Goal: Task Accomplishment & Management: Complete application form

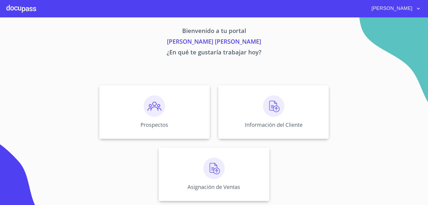
scroll to position [2, 0]
click at [158, 96] on img at bounding box center [154, 105] width 21 height 21
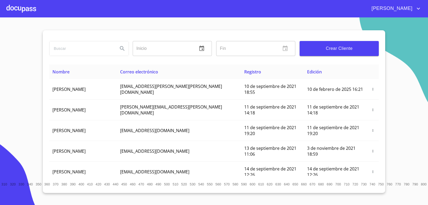
click at [360, 48] on span "Crear Cliente" at bounding box center [339, 48] width 71 height 7
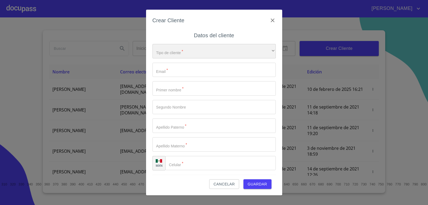
click at [191, 50] on div "​" at bounding box center [213, 51] width 123 height 14
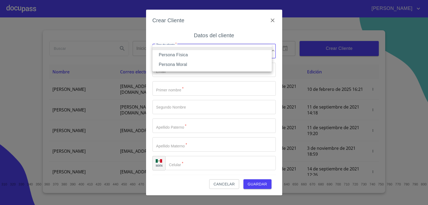
click at [183, 57] on li "Persona Física" at bounding box center [211, 55] width 119 height 10
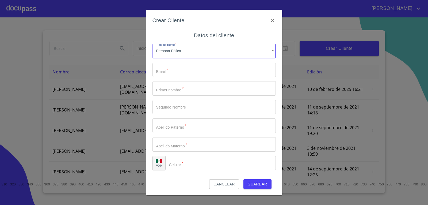
click at [184, 66] on input "Tipo de cliente   *" at bounding box center [213, 70] width 123 height 14
type input "l"
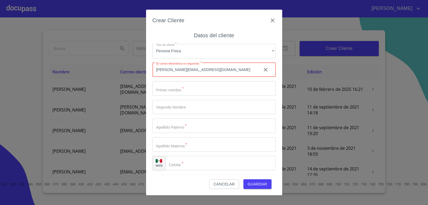
type input "[EMAIL_ADDRESS][DOMAIN_NAME]"
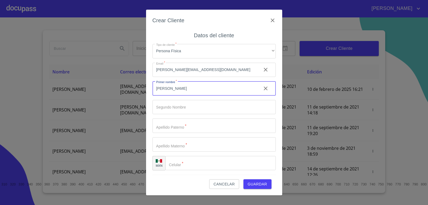
type input "[PERSON_NAME]"
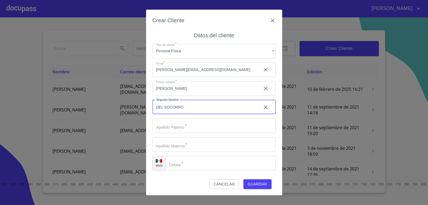
type input "DEL SOCORRO"
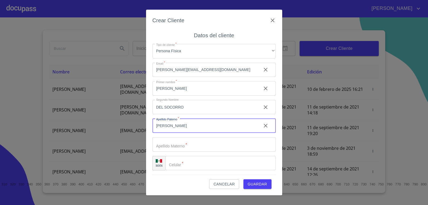
type input "[PERSON_NAME]"
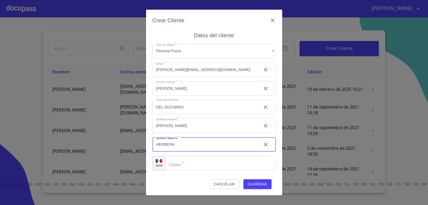
type input "HERRERA"
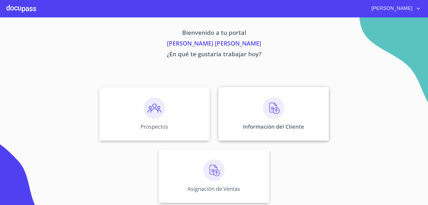
click at [279, 110] on img at bounding box center [273, 107] width 21 height 21
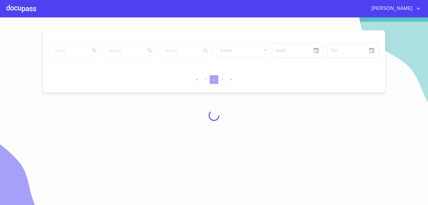
click at [71, 51] on div at bounding box center [214, 115] width 428 height 187
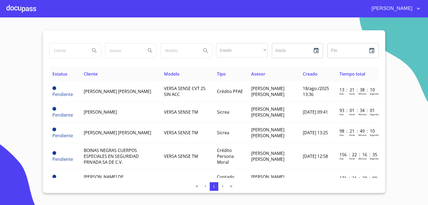
click at [80, 50] on input "search" at bounding box center [67, 50] width 36 height 14
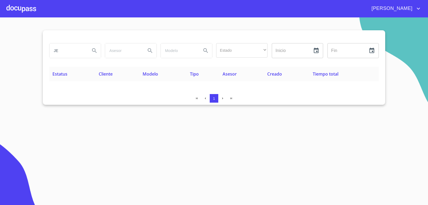
type input "J"
click at [23, 8] on div at bounding box center [21, 8] width 30 height 17
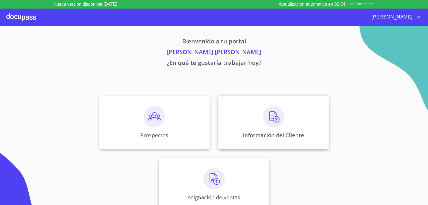
scroll to position [2, 0]
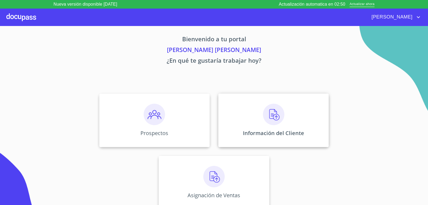
click at [278, 120] on img at bounding box center [273, 113] width 21 height 21
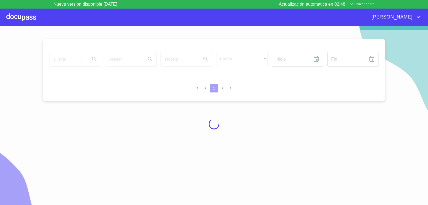
click at [22, 21] on div at bounding box center [21, 17] width 30 height 17
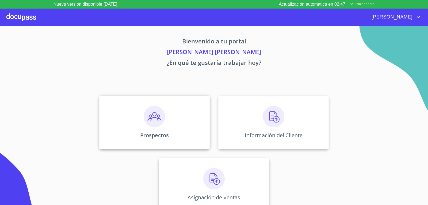
click at [170, 107] on div "Prospectos" at bounding box center [154, 121] width 110 height 53
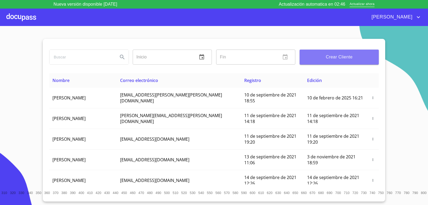
click at [348, 59] on span "Crear Cliente" at bounding box center [339, 56] width 71 height 7
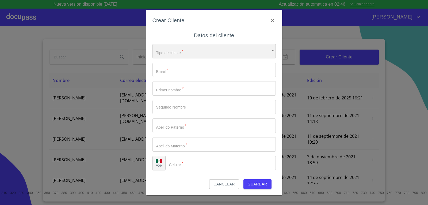
click at [213, 49] on div "​" at bounding box center [213, 51] width 123 height 14
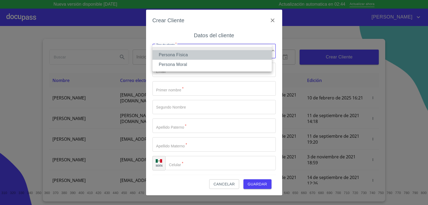
click at [213, 51] on li "Persona Física" at bounding box center [211, 55] width 119 height 10
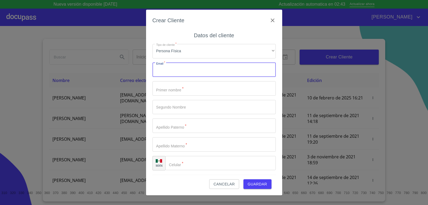
click at [193, 69] on input "Tipo de cliente   *" at bounding box center [213, 70] width 123 height 14
type input "P"
type input "[EMAIL_ADDRESS][DOMAIN_NAME]"
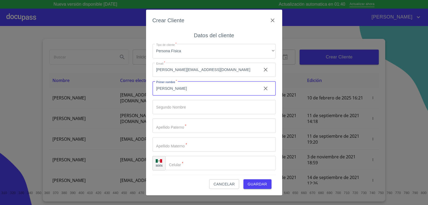
type input "[PERSON_NAME]"
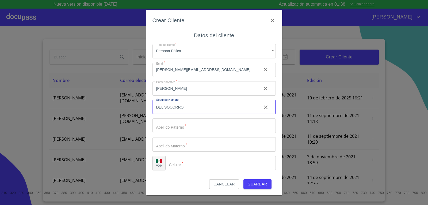
type input "DEL SOCORRO"
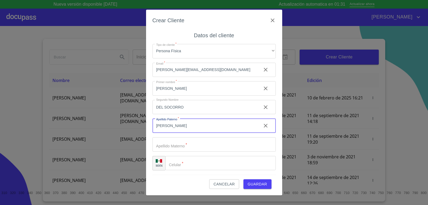
type input "[PERSON_NAME]"
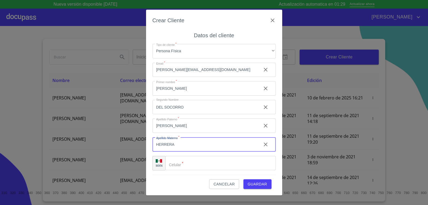
type input "HERRERA"
click at [428, 61] on div "Crear Cliente Datos del cliente Tipo de cliente   * Persona Física ​ Email   * …" at bounding box center [214, 102] width 428 height 205
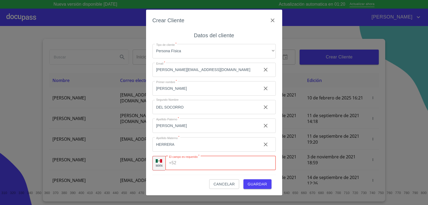
click at [248, 159] on input "Tipo de cliente   *" at bounding box center [226, 163] width 97 height 14
type input "[PHONE_NUMBER]"
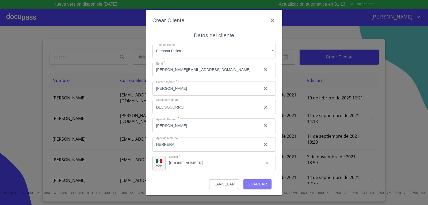
click at [269, 184] on button "Guardar" at bounding box center [257, 184] width 28 height 10
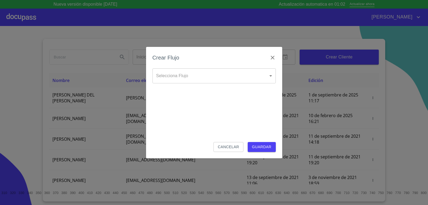
click at [220, 83] on body "Nueva versión disponible 4.02.00 Actualización automatica en 01:02 Actualizar a…" at bounding box center [214, 102] width 428 height 205
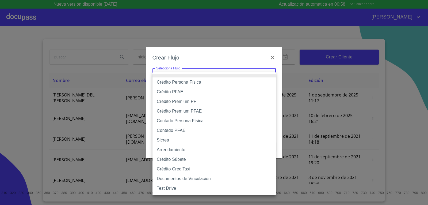
click at [221, 83] on li "Crédito Persona Física" at bounding box center [213, 82] width 123 height 10
type input "6009fb3c7d1714eb8809aa97"
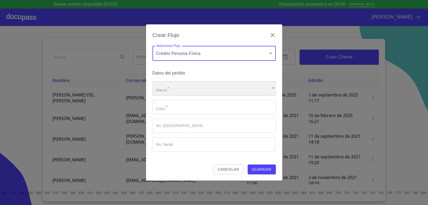
click at [223, 94] on div "​" at bounding box center [213, 88] width 123 height 14
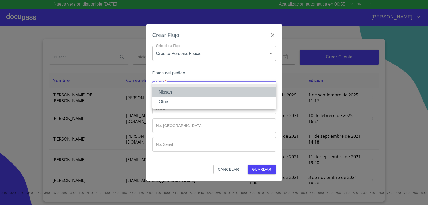
click at [223, 94] on li "Nissan" at bounding box center [213, 92] width 123 height 10
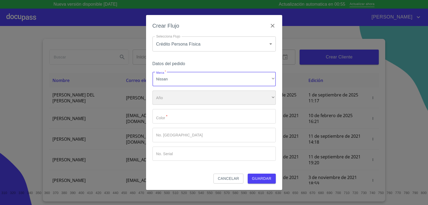
click at [223, 99] on div "​" at bounding box center [213, 97] width 123 height 14
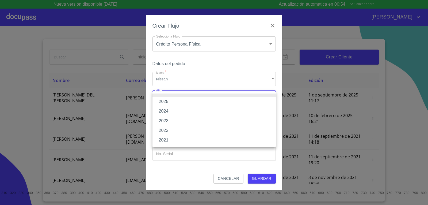
click at [220, 106] on li "2024" at bounding box center [213, 111] width 123 height 10
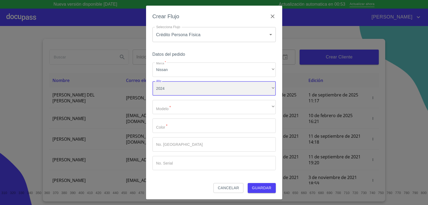
click at [224, 90] on div "2024" at bounding box center [213, 88] width 123 height 14
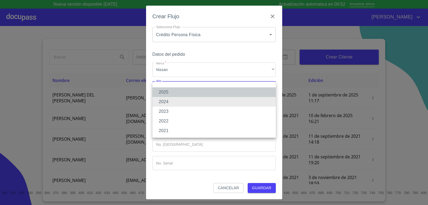
click at [219, 93] on li "2025" at bounding box center [213, 92] width 123 height 10
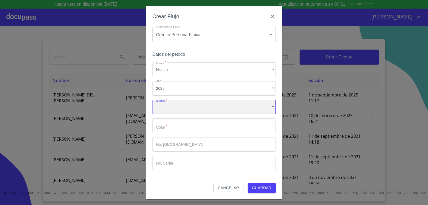
click at [216, 110] on div "​" at bounding box center [213, 107] width 123 height 14
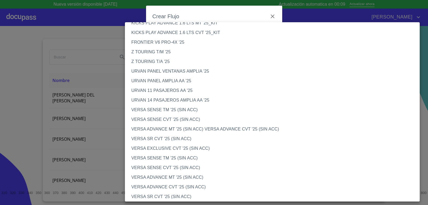
scroll to position [112, 0]
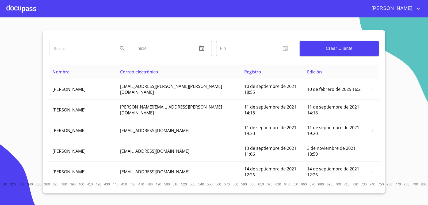
click at [72, 50] on input "search" at bounding box center [81, 48] width 64 height 14
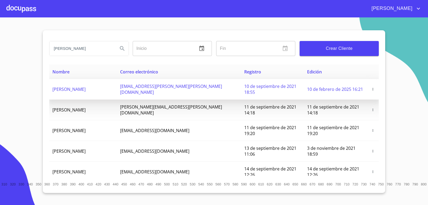
type input "[PERSON_NAME]"
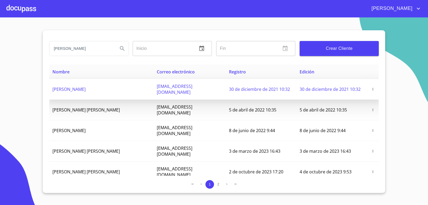
click at [340, 47] on span "Crear Cliente" at bounding box center [339, 48] width 71 height 7
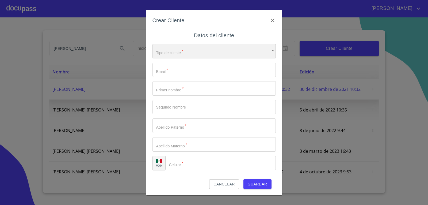
click at [219, 55] on div "​" at bounding box center [213, 51] width 123 height 14
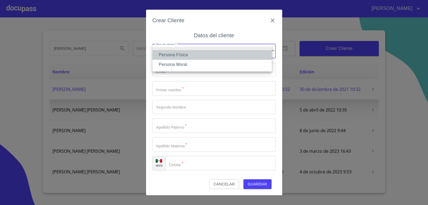
click at [219, 55] on li "Persona Física" at bounding box center [211, 55] width 119 height 10
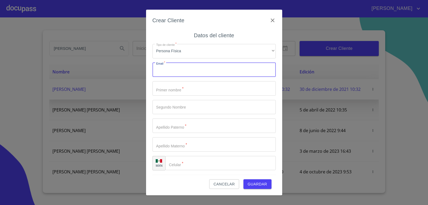
click at [216, 67] on input "Tipo de cliente   *" at bounding box center [213, 70] width 123 height 14
type input "[EMAIL_ADDRESS][DOMAIN_NAME]"
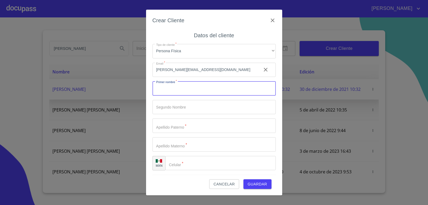
click at [212, 88] on input "Tipo de cliente   *" at bounding box center [213, 88] width 123 height 14
type input "[PERSON_NAME]"
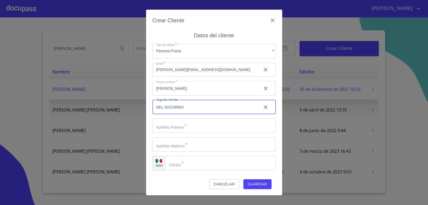
type input "DEL SOCORRO"
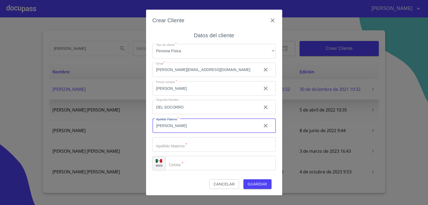
type input "[PERSON_NAME]"
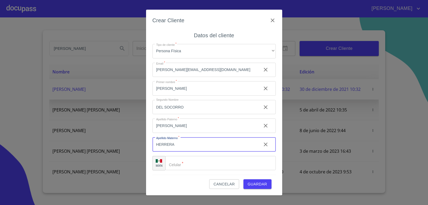
type input "HERRERA"
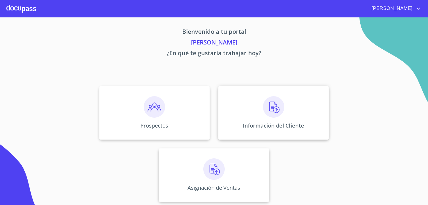
scroll to position [2, 0]
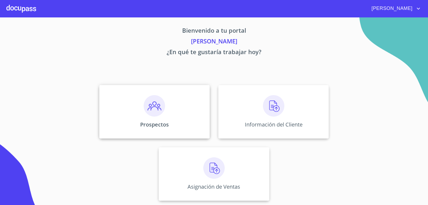
click at [174, 122] on div "Prospectos" at bounding box center [154, 111] width 110 height 53
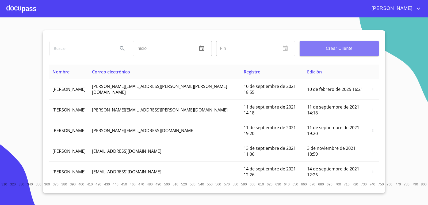
click at [338, 52] on button "Crear Cliente" at bounding box center [339, 48] width 79 height 15
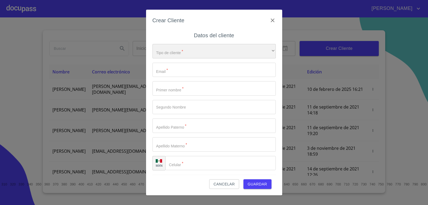
click at [202, 52] on div "​" at bounding box center [213, 51] width 123 height 14
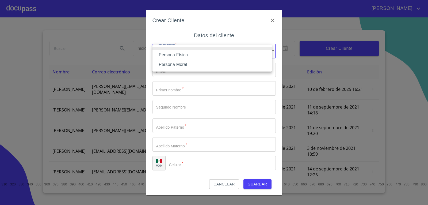
click at [201, 57] on li "Persona Física" at bounding box center [211, 55] width 119 height 10
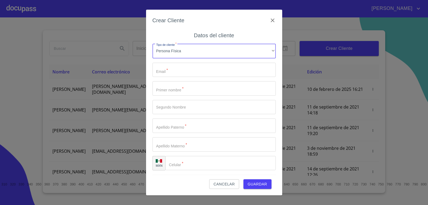
click at [201, 61] on div "Tipo de cliente   * Persona Física ​ Email   * ​ Primer nombre   * ​ Segundo No…" at bounding box center [213, 107] width 123 height 135
click at [200, 72] on input "Tipo de cliente   *" at bounding box center [213, 70] width 123 height 14
type input "P"
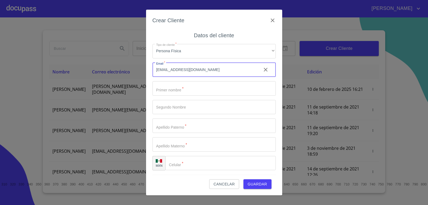
type input "[EMAIL_ADDRESS][DOMAIN_NAME]"
click at [206, 88] on input "Tipo de cliente   *" at bounding box center [213, 88] width 123 height 14
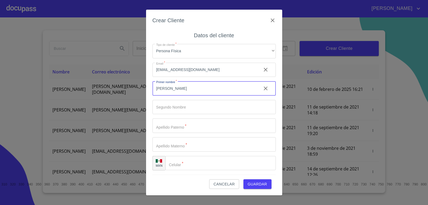
type input "[PERSON_NAME]"
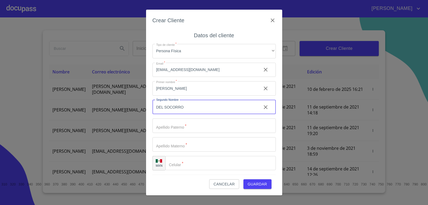
type input "DEL SOCORRO"
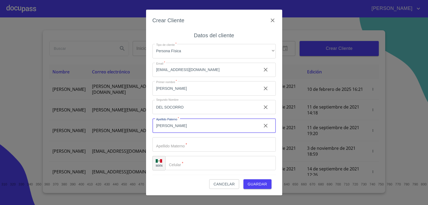
type input "[PERSON_NAME]"
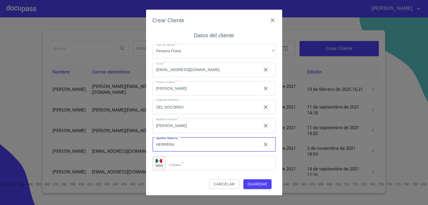
type input "HERRERA"
type input "[PHONE_NUMBER]"
click at [258, 182] on span "Guardar" at bounding box center [258, 184] width 20 height 7
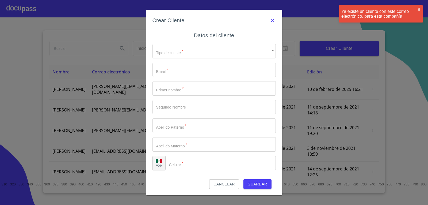
click at [272, 20] on icon "button" at bounding box center [273, 20] width 4 height 4
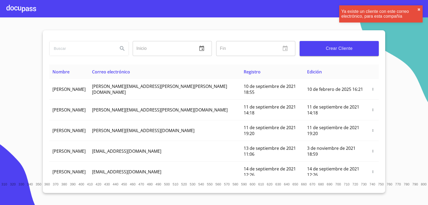
click at [99, 48] on input "search" at bounding box center [81, 48] width 64 height 14
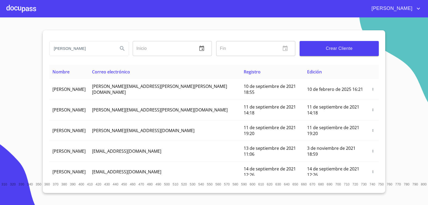
type input "[PERSON_NAME]"
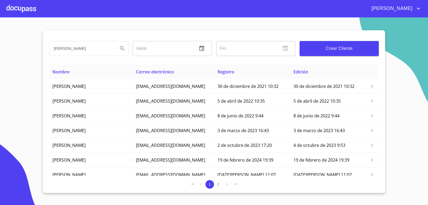
click at [21, 6] on div at bounding box center [21, 8] width 30 height 17
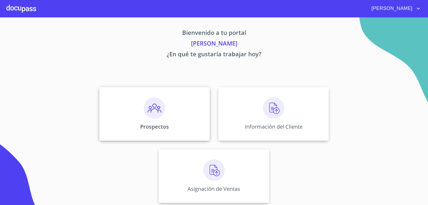
click at [164, 122] on div "Prospectos" at bounding box center [154, 113] width 110 height 53
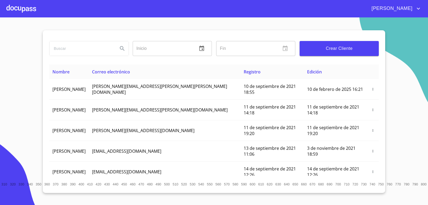
click at [65, 50] on input "search" at bounding box center [81, 48] width 64 height 14
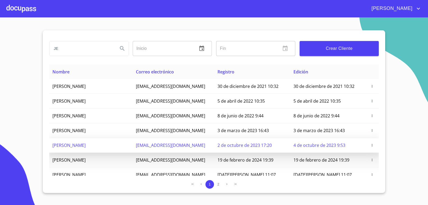
type input "J"
type input "DEL SOCORRO"
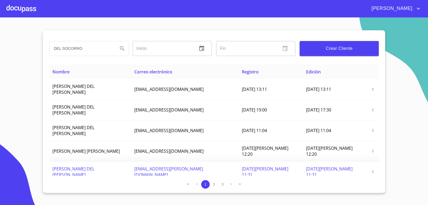
drag, startPoint x: 106, startPoint y: 50, endPoint x: 33, endPoint y: 40, distance: 74.5
click at [32, 41] on section "[PERSON_NAME] Inicio ​ Fin ​ Crear Cliente Nombre Correo electrónico Registro E…" at bounding box center [214, 110] width 428 height 187
click at [332, 47] on div "Inicio ​ Fin ​ Crear Cliente" at bounding box center [213, 47] width 329 height 34
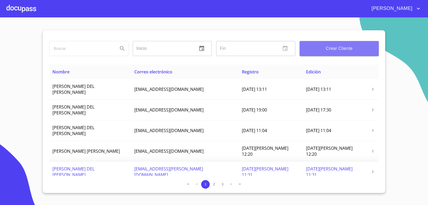
click at [329, 46] on span "Crear Cliente" at bounding box center [339, 48] width 71 height 7
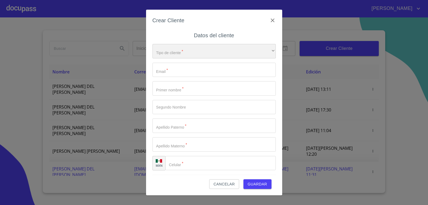
click at [238, 45] on div "​" at bounding box center [213, 51] width 123 height 14
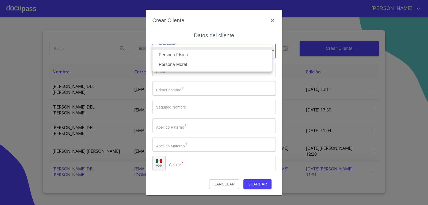
click at [238, 51] on li "Persona Física" at bounding box center [211, 55] width 119 height 10
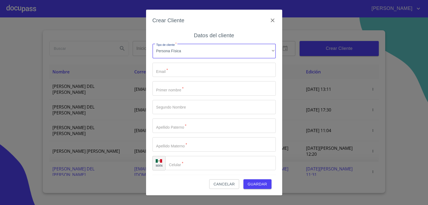
click at [227, 69] on input "Tipo de cliente   *" at bounding box center [213, 70] width 123 height 14
type input "P"
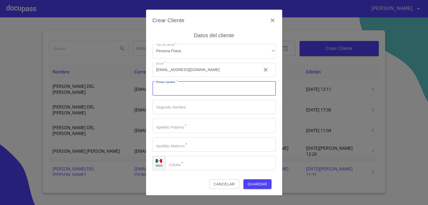
click at [231, 91] on input "Tipo de cliente   *" at bounding box center [213, 88] width 123 height 14
click at [182, 70] on input "[EMAIL_ADDRESS][DOMAIN_NAME]" at bounding box center [204, 70] width 105 height 14
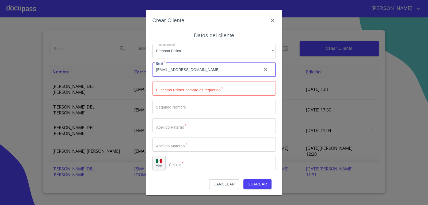
click at [183, 71] on input "[EMAIL_ADDRESS][DOMAIN_NAME]" at bounding box center [204, 70] width 105 height 14
type input "[EMAIL_ADDRESS][DOMAIN_NAME]"
click at [185, 86] on input "Tipo de cliente   *" at bounding box center [213, 88] width 123 height 14
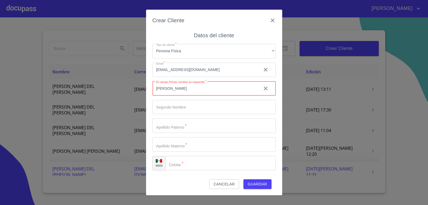
type input "[PERSON_NAME]"
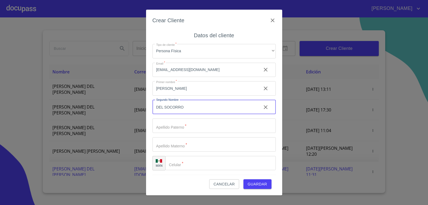
type input "DEL SOCORRO"
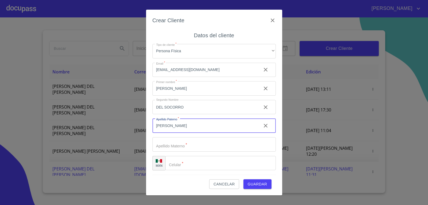
type input "[PERSON_NAME]"
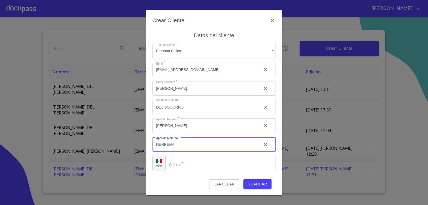
type input "HERRERA"
type input "[PHONE_NUMBER]"
click at [268, 188] on button "Guardar" at bounding box center [257, 184] width 28 height 10
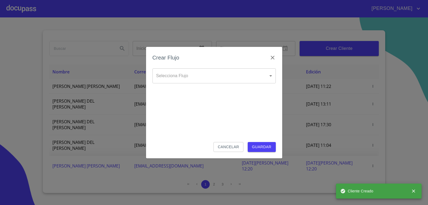
click at [211, 82] on body "[PERSON_NAME] ​ Fin ​ Crear Cliente Nombre Correo electrónico Registro Edición …" at bounding box center [214, 102] width 428 height 205
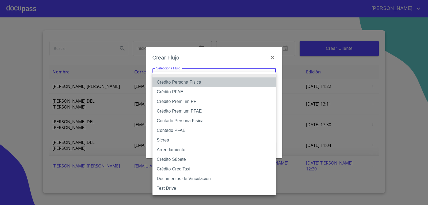
click at [177, 85] on li "Crédito Persona Física" at bounding box center [213, 82] width 123 height 10
type input "6009fb3c7d1714eb8809aa97"
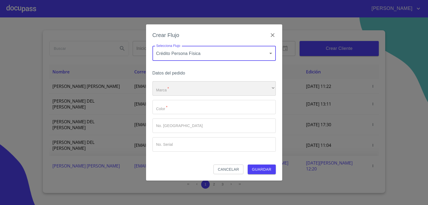
click at [174, 89] on div "​" at bounding box center [213, 88] width 123 height 14
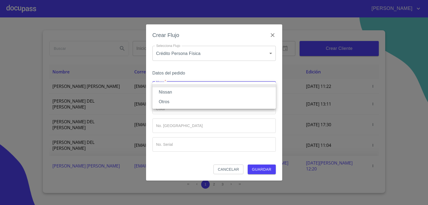
click at [173, 93] on li "Nissan" at bounding box center [213, 92] width 123 height 10
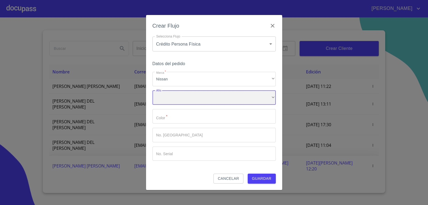
click at [175, 103] on div "​" at bounding box center [213, 97] width 123 height 14
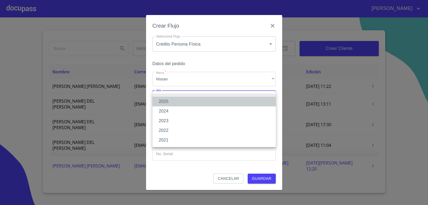
click at [174, 103] on li "2025" at bounding box center [213, 102] width 123 height 10
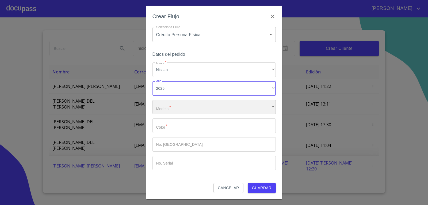
click at [180, 107] on div "​" at bounding box center [213, 107] width 123 height 14
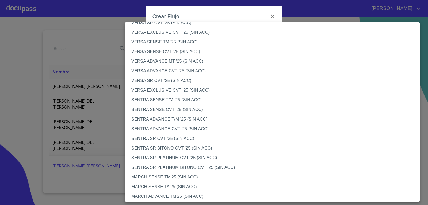
scroll to position [187, 0]
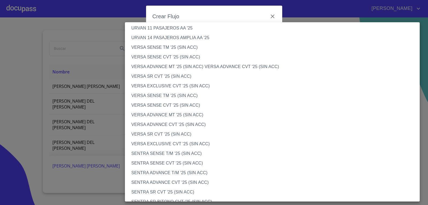
click at [173, 98] on li "VERSA SENSE TM '25 (SIN ACC)" at bounding box center [274, 96] width 299 height 10
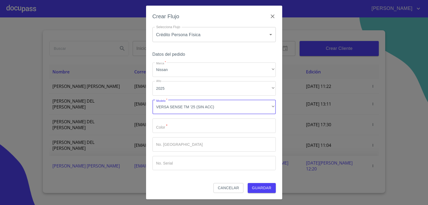
click at [179, 129] on input "Marca   *" at bounding box center [213, 125] width 123 height 14
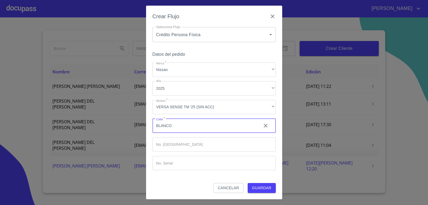
type input "BLANCO"
click at [248, 183] on button "Guardar" at bounding box center [262, 188] width 28 height 10
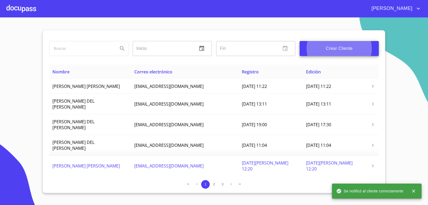
click at [27, 12] on div at bounding box center [21, 8] width 30 height 17
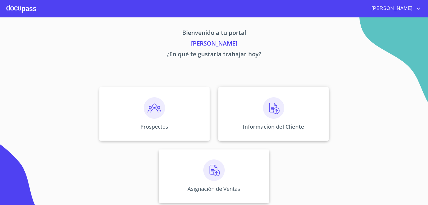
click at [261, 130] on p "Información del Cliente" at bounding box center [273, 126] width 61 height 7
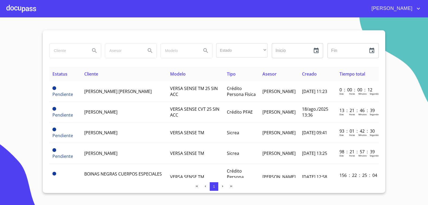
click at [75, 51] on input "search" at bounding box center [67, 50] width 36 height 14
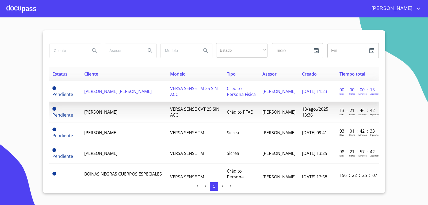
click at [93, 89] on span "[PERSON_NAME] [PERSON_NAME]" at bounding box center [117, 91] width 67 height 6
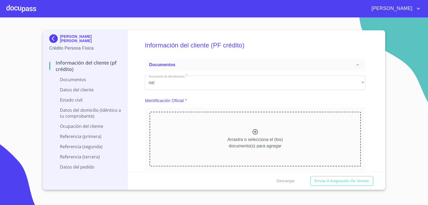
click at [252, 147] on p "Arrastra o selecciona el (los) documento(s) para agregar" at bounding box center [254, 142] width 55 height 13
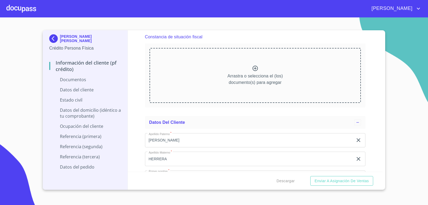
scroll to position [588, 0]
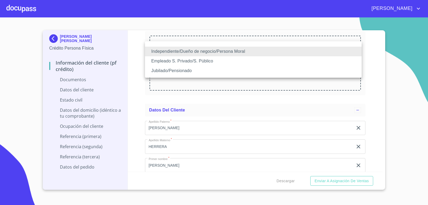
click at [233, 48] on li "Independiente/Dueño de negocio/Persona Moral" at bounding box center [253, 52] width 217 height 10
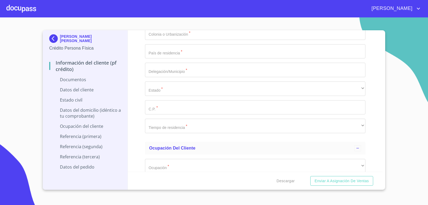
scroll to position [1364, 0]
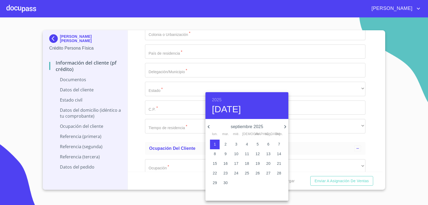
click at [221, 100] on h6 "2025" at bounding box center [217, 99] width 10 height 7
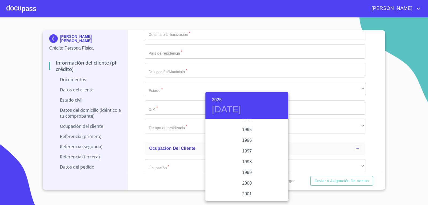
scroll to position [743, 0]
click at [246, 151] on div "1997" at bounding box center [246, 151] width 83 height 11
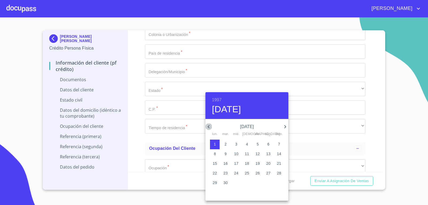
click at [211, 126] on icon "button" at bounding box center [208, 126] width 6 height 6
click at [285, 128] on icon "button" at bounding box center [285, 126] width 6 height 6
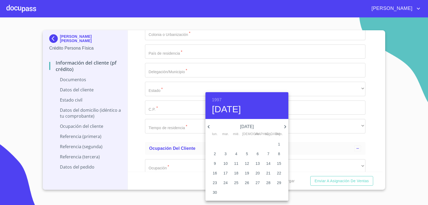
click at [218, 153] on span "2" at bounding box center [215, 153] width 10 height 5
type input "2 de jun. de 1997"
click at [150, 111] on div at bounding box center [214, 102] width 428 height 205
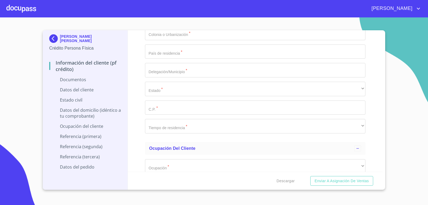
paste input "SAHJ970602G83"
type input "SAHJ970602G83"
paste input "SAHJ970602MJCNRN03"
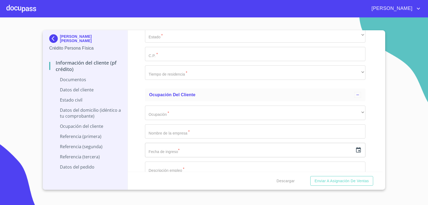
type input "SAHJ970602MJCNRN03"
paste input "2216201095"
type input "2216201095"
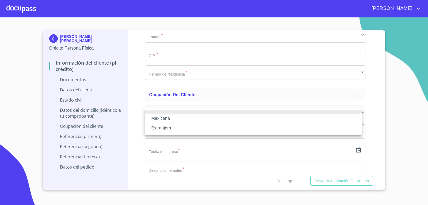
click at [171, 119] on li "Mexicana" at bounding box center [253, 118] width 217 height 10
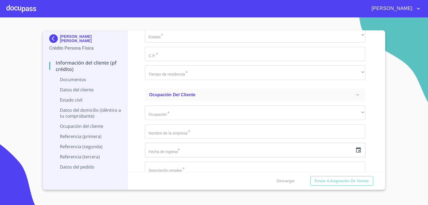
scroll to position [1471, 0]
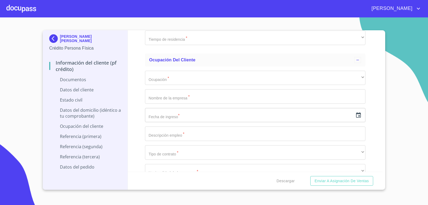
type input "[GEOGRAPHIC_DATA]"
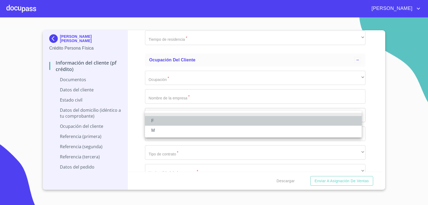
click at [171, 123] on li "F" at bounding box center [253, 121] width 217 height 10
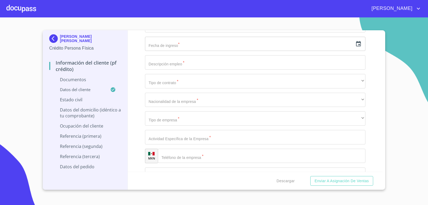
scroll to position [1551, 0]
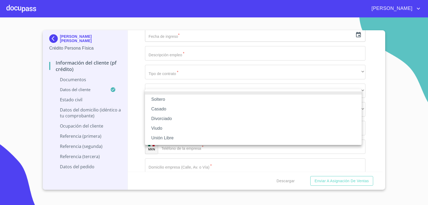
click at [166, 101] on li "Soltero" at bounding box center [253, 99] width 217 height 10
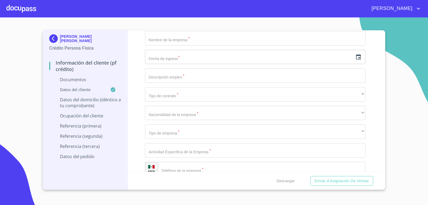
scroll to position [1578, 0]
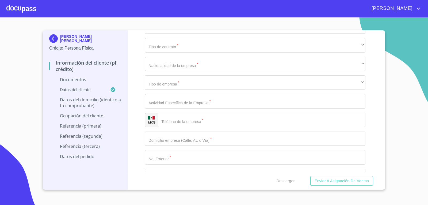
paste input "AV STOS MARTIRES"
type input "AV STOS MARTIRES"
paste input "1037"
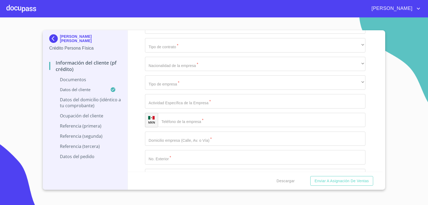
scroll to position [1631, 0]
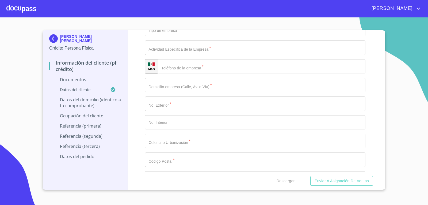
type input "1037"
paste input "17"
type input "17"
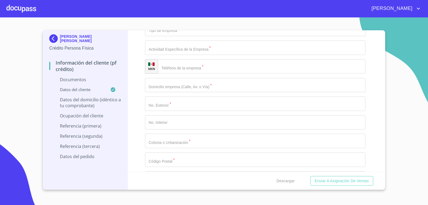
paste input "AV STOS INOCENTES Y STOS REYES"
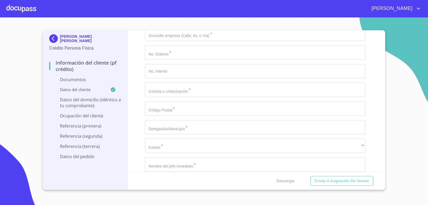
scroll to position [1685, 0]
type input "AV STOS INOCENTES Y STOS REYES"
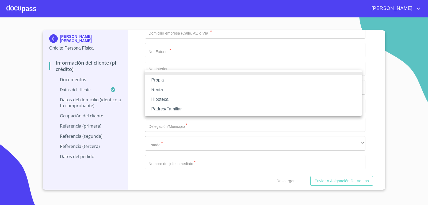
click at [166, 78] on li "Propia" at bounding box center [253, 80] width 217 height 10
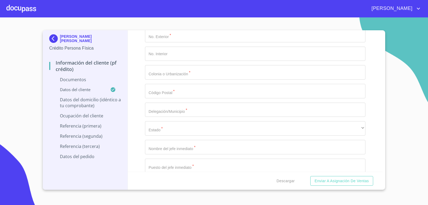
scroll to position [1712, 0]
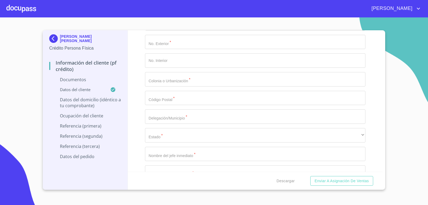
type input "$1,000,000"
paste input "SAN SEBASTIAN EL GRANDE"
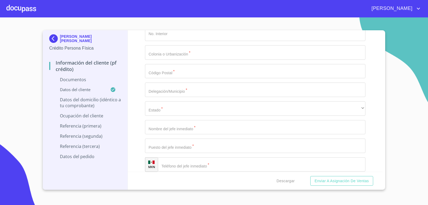
type input "SAN SEBASTIAN EL GRANDE"
paste input "[GEOGRAPHIC_DATA]"
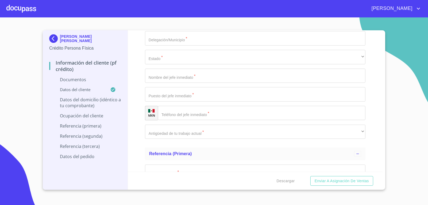
scroll to position [1792, 0]
type input "[GEOGRAPHIC_DATA]"
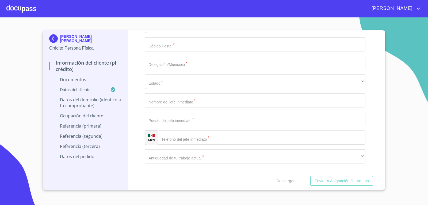
paste input "TLAJOMULCO DE ZUÑIGA"
type input "TLAJOMULCO DE ZUÑIGA"
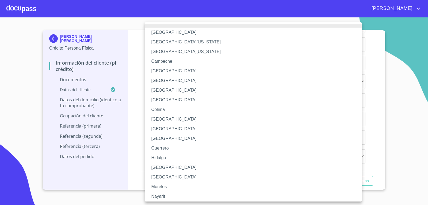
click at [161, 168] on li "[GEOGRAPHIC_DATA]" at bounding box center [255, 167] width 221 height 10
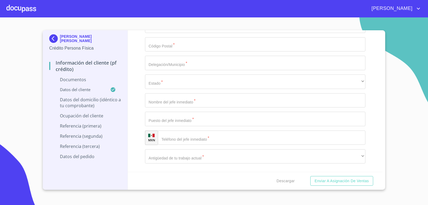
paste input "45650"
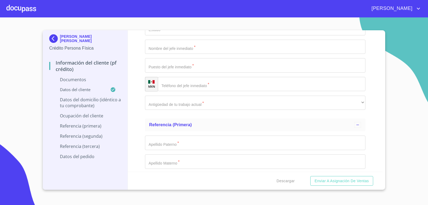
type input "45650"
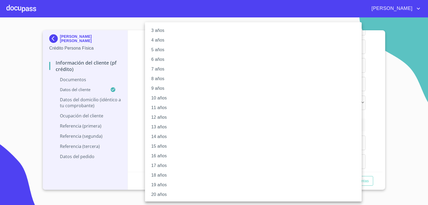
click at [169, 194] on li "20 años" at bounding box center [255, 194] width 221 height 10
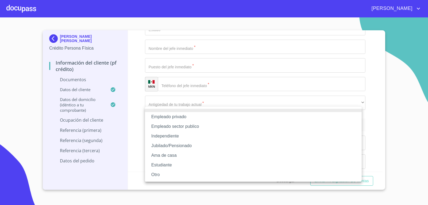
click at [180, 132] on li "Independiente" at bounding box center [253, 136] width 217 height 10
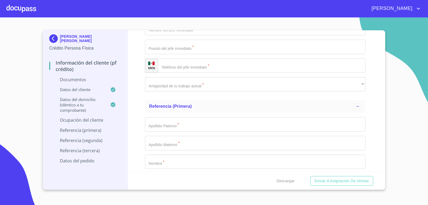
scroll to position [1872, 0]
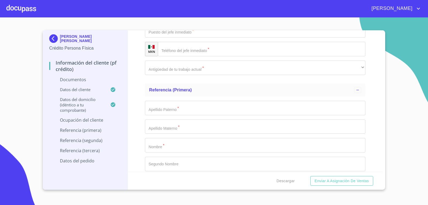
paste input "TACOS Y GORDITAS EL GALLO"
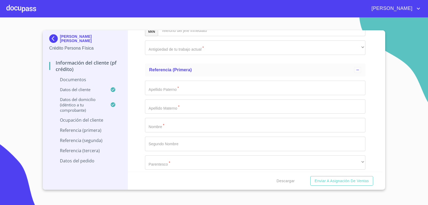
scroll to position [1926, 0]
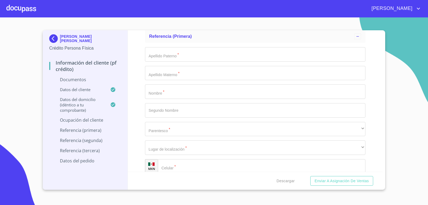
type input "TACOS Y GORDITAS EL GALLO"
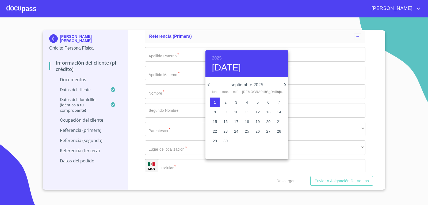
click at [211, 81] on icon "button" at bounding box center [208, 84] width 6 height 6
click at [220, 54] on h6 "2025" at bounding box center [217, 57] width 10 height 7
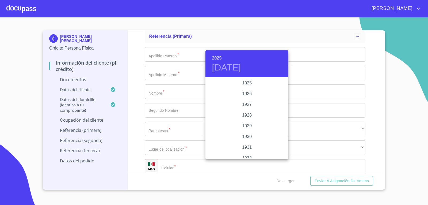
scroll to position [1038, 0]
click at [246, 95] on div "2023" at bounding box center [246, 93] width 83 height 11
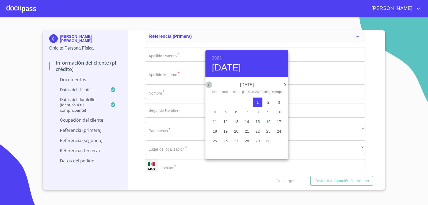
click at [211, 85] on icon "button" at bounding box center [208, 84] width 6 height 6
click at [277, 131] on p "25" at bounding box center [279, 130] width 4 height 5
type input "25 de jun. de 2023"
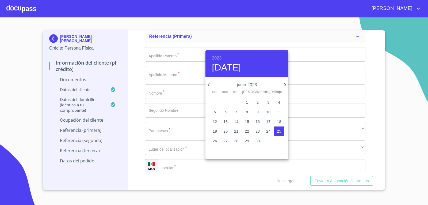
click at [172, 65] on div at bounding box center [214, 102] width 428 height 205
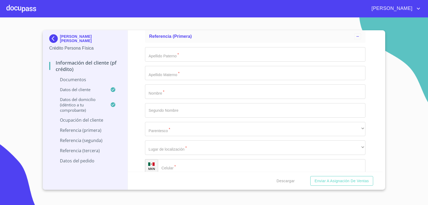
paste input "ELABORACIÓN DE ALIMENTOS"
type input "ELABORACIÓN DE ALIMENTOS"
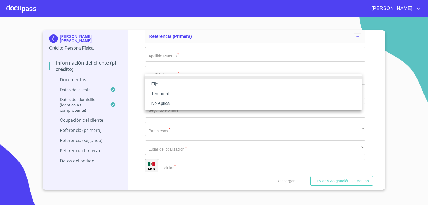
click at [163, 85] on li "Fijo" at bounding box center [253, 84] width 217 height 10
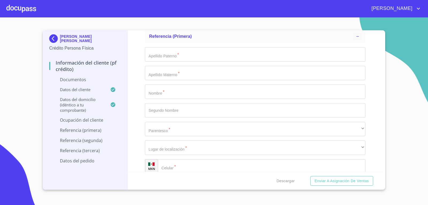
type input "12000"
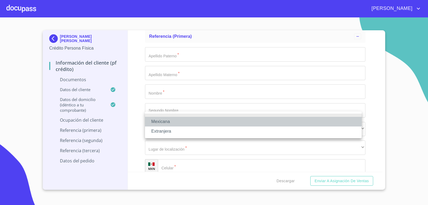
click at [188, 121] on li "Mexicana" at bounding box center [253, 122] width 217 height 10
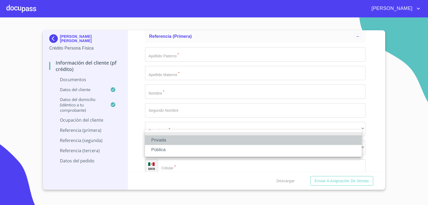
click at [185, 139] on li "Privada" at bounding box center [253, 140] width 217 height 10
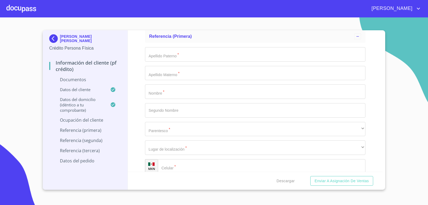
paste input "ELABORACIÓN DE ALIMENTOS"
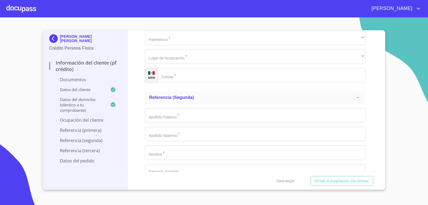
scroll to position [2033, 0]
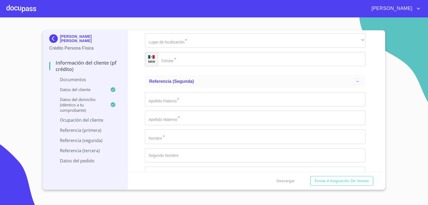
type input "ELABORACIÓN DE ALIMENTOS"
drag, startPoint x: 170, startPoint y: 68, endPoint x: 178, endPoint y: 64, distance: 9.5
paste input "[PHONE_NUMBER]"
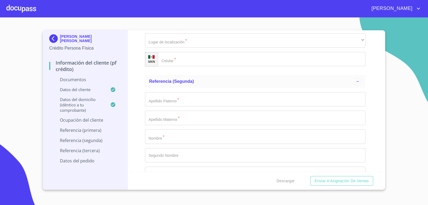
type input "[PHONE_NUMBER]"
paste input "MAESTRANZA"
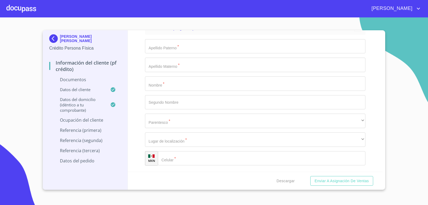
scroll to position [2086, 0]
type input "MAESTRANZA"
paste input "195"
type input "195"
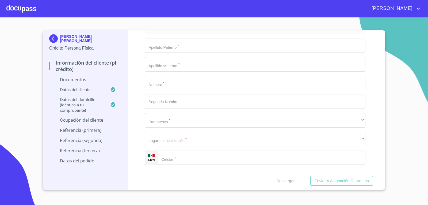
paste input "CENTRO"
type input "CENTRO"
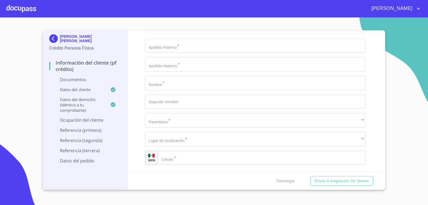
paste input "44100"
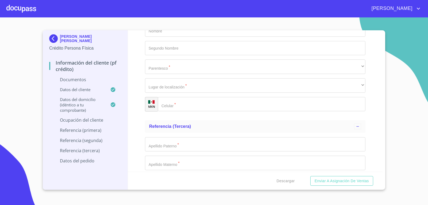
type input "44100"
drag, startPoint x: 158, startPoint y: 93, endPoint x: 162, endPoint y: 72, distance: 20.7
paste input "[GEOGRAPHIC_DATA]"
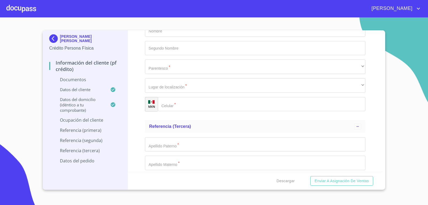
type input "[GEOGRAPHIC_DATA]"
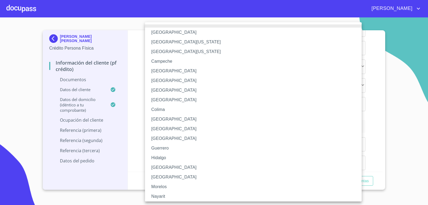
click at [137, 97] on div at bounding box center [214, 102] width 428 height 205
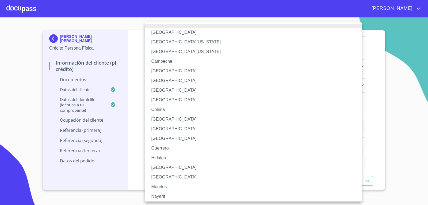
click at [164, 166] on li "[GEOGRAPHIC_DATA]" at bounding box center [255, 167] width 221 height 10
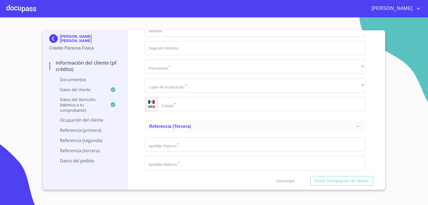
paste input "[PERSON_NAME]"
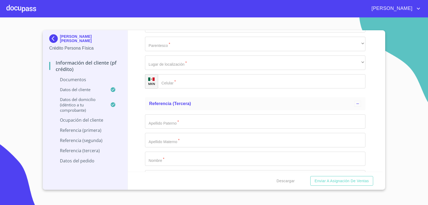
scroll to position [2193, 0]
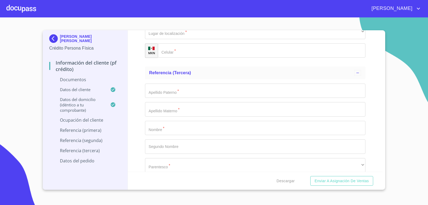
type input "[PERSON_NAME]"
paste input "[PERSON_NAME]"
type input "[PERSON_NAME]"
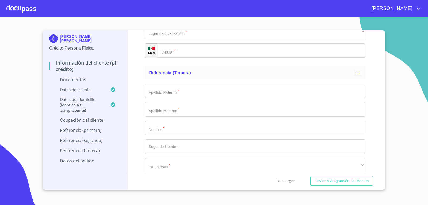
drag, startPoint x: 169, startPoint y: 92, endPoint x: 180, endPoint y: 86, distance: 12.4
paste input "[PHONE_NUMBER]"
type input "[PHONE_NUMBER]"
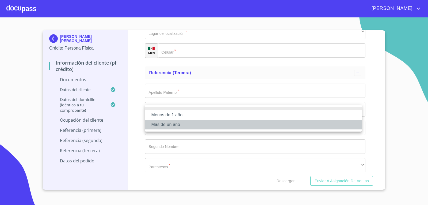
click at [176, 124] on li "Más de un año" at bounding box center [253, 125] width 217 height 10
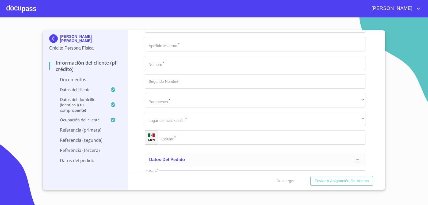
scroll to position [2273, 0]
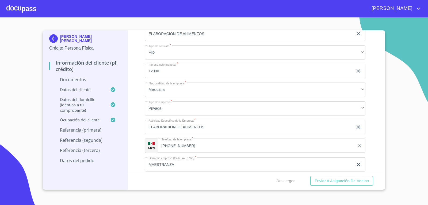
scroll to position [1524, 0]
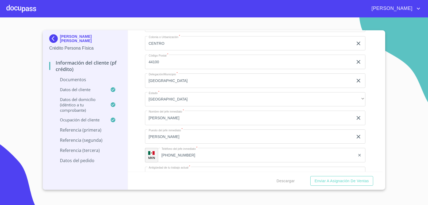
scroll to position [1792, 0]
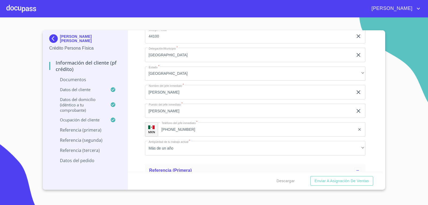
click at [95, 128] on p "Referencia (primera)" at bounding box center [85, 130] width 72 height 6
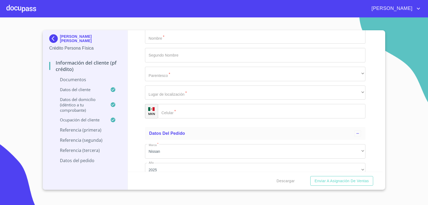
scroll to position [2257, 0]
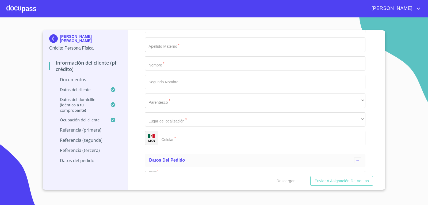
type input "LUCRECIO"
type input "[PERSON_NAME]"
type input "GUADALUPE"
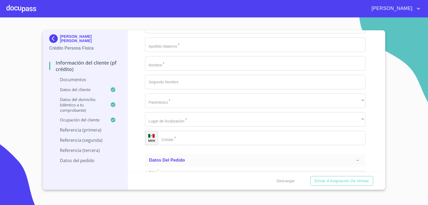
scroll to position [2284, 0]
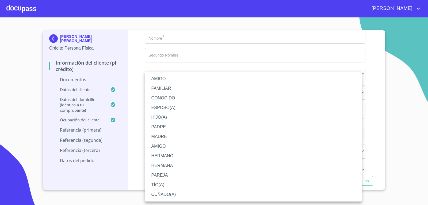
click at [181, 194] on li "CUÑADO(A)" at bounding box center [253, 194] width 217 height 10
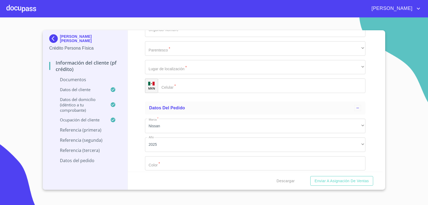
scroll to position [2338, 0]
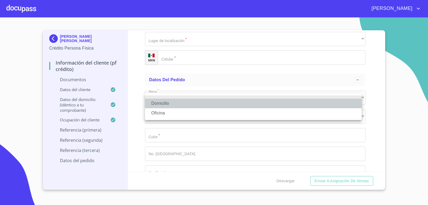
click at [190, 103] on li "Domicilio" at bounding box center [253, 103] width 217 height 10
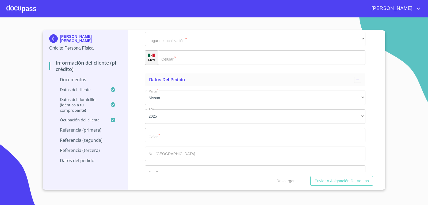
paste input "[PHONE_NUMBER]"
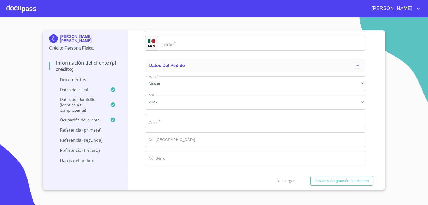
scroll to position [2391, 0]
type input "[PHONE_NUMBER]"
type input "[PERSON_NAME]"
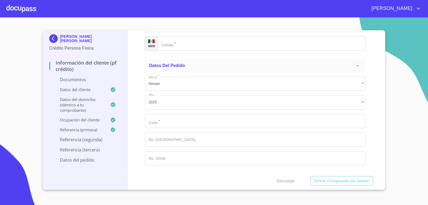
type input "[PERSON_NAME]"
type input "ANGEL"
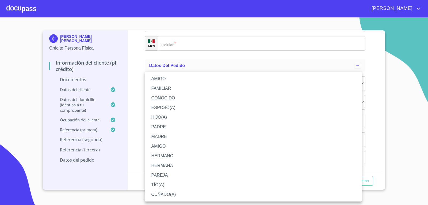
click at [186, 142] on li "AMIGO" at bounding box center [253, 146] width 217 height 10
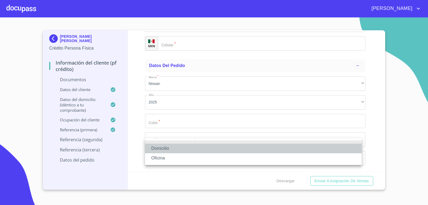
click at [186, 145] on li "Domicilio" at bounding box center [253, 148] width 217 height 10
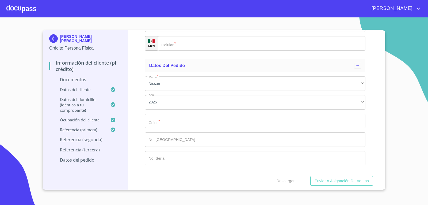
scroll to position [2498, 0]
paste input "[PHONE_NUMBER]"
type input "[PHONE_NUMBER]"
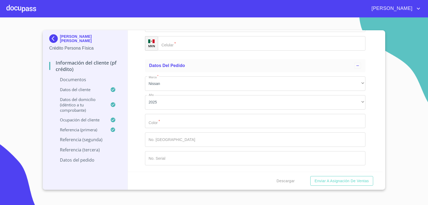
type input "[PERSON_NAME]"
type input "HERRERA"
type input "[PERSON_NAME]"
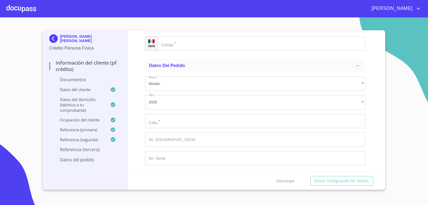
type input "[PERSON_NAME]"
click at [216, 13] on div "​" at bounding box center [255, 6] width 221 height 14
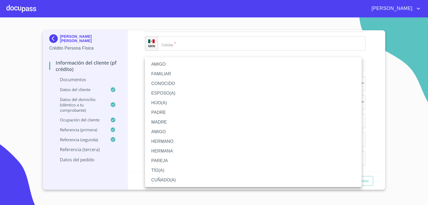
click at [166, 141] on li "HERMANO" at bounding box center [253, 141] width 217 height 10
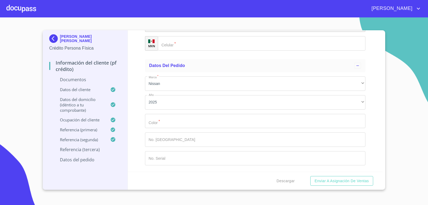
click at [190, 32] on div "​" at bounding box center [255, 25] width 221 height 14
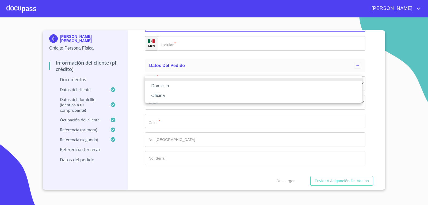
click at [190, 86] on li "Domicilio" at bounding box center [253, 86] width 217 height 10
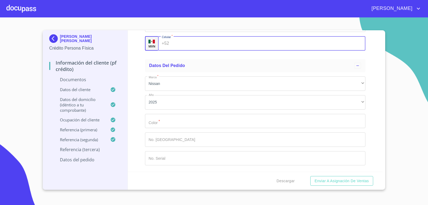
click at [190, 51] on input "Documento de identificación.   *" at bounding box center [268, 43] width 194 height 14
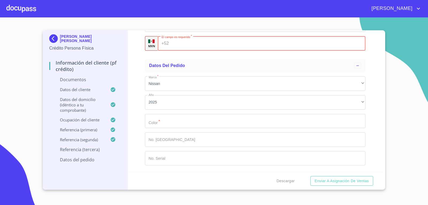
scroll to position [2712, 0]
click at [169, 46] on div "​" at bounding box center [262, 43] width 208 height 14
drag, startPoint x: 169, startPoint y: 46, endPoint x: 277, endPoint y: 51, distance: 108.2
click at [277, 51] on input "Documento de identificación.   *" at bounding box center [268, 43] width 194 height 14
paste input "[PHONE_NUMBER]"
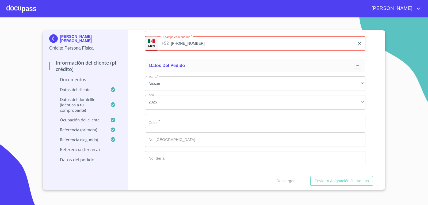
scroll to position [2716, 0]
type input "[PHONE_NUMBER]"
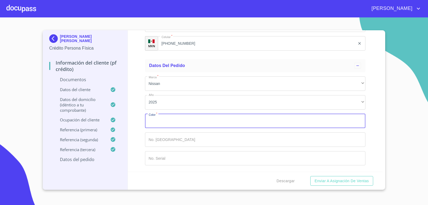
click at [210, 117] on input "Documento de identificación.   *" at bounding box center [255, 121] width 221 height 14
type input "BLANCO"
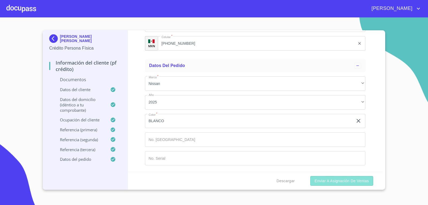
click at [312, 181] on button "Enviar a Asignación de Ventas" at bounding box center [341, 181] width 63 height 10
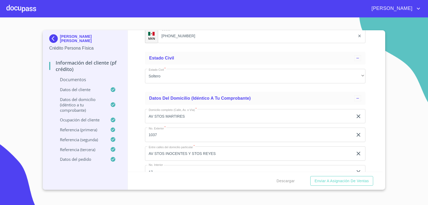
scroll to position [1138, 0]
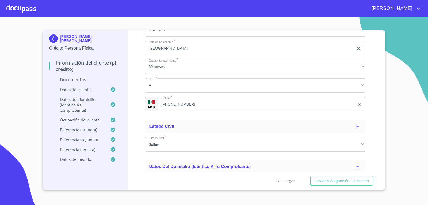
click at [53, 40] on img at bounding box center [54, 38] width 11 height 9
